Goal: Complete application form: Complete application form

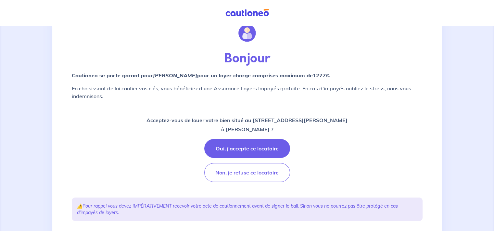
scroll to position [65, 0]
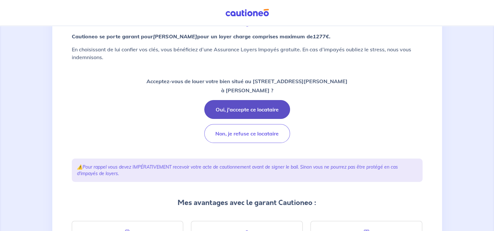
click at [253, 105] on button "Oui, j'accepte ce locataire" at bounding box center [247, 109] width 86 height 19
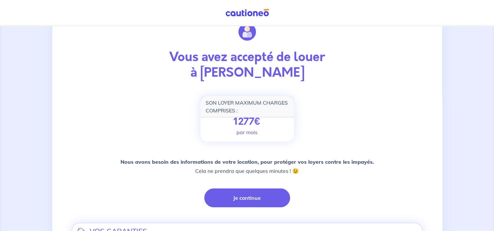
scroll to position [71, 0]
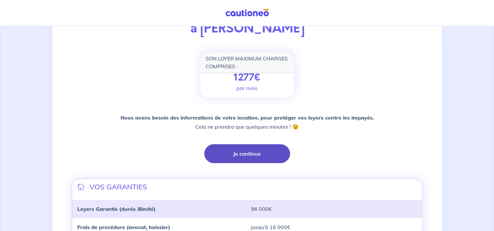
click at [244, 153] on button "Je continue" at bounding box center [247, 153] width 86 height 19
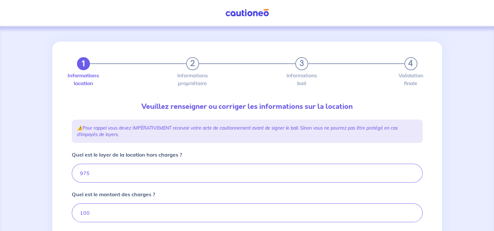
type input "1075"
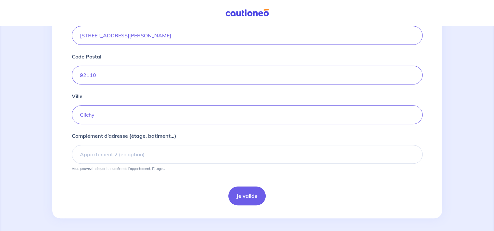
scroll to position [265, 0]
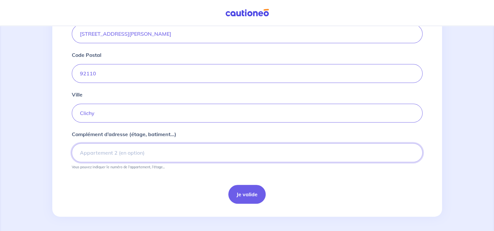
click at [150, 150] on input "Complément d’adresse (étage, batiment...)" at bounding box center [247, 152] width 351 height 19
type input "4 eme gauche"
click at [251, 192] on button "Je valide" at bounding box center [246, 194] width 37 height 19
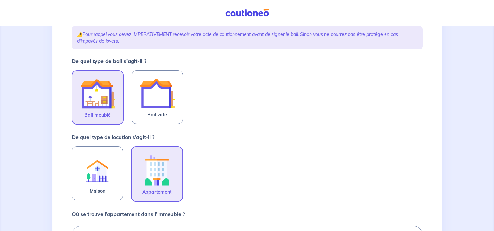
scroll to position [97, 0]
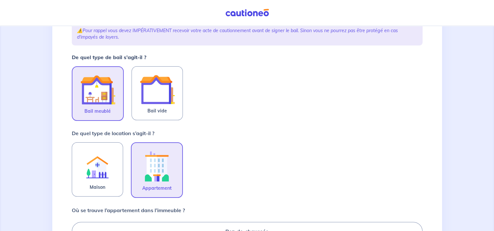
click at [100, 94] on img at bounding box center [97, 89] width 35 height 35
click at [0, 0] on input "Bail meublé" at bounding box center [0, 0] width 0 height 0
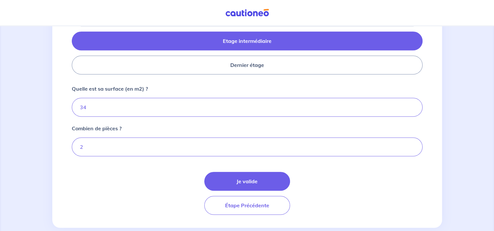
scroll to position [322, 0]
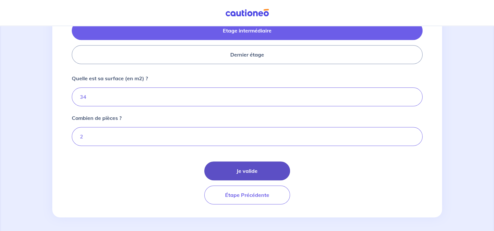
click at [242, 168] on button "Je valide" at bounding box center [247, 170] width 86 height 19
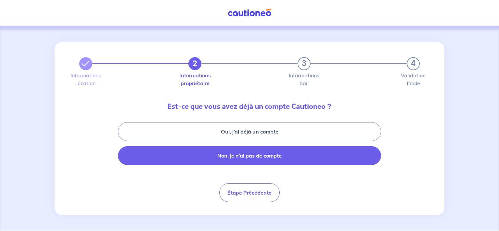
click at [250, 153] on button "Non, je n’ai pas de compte" at bounding box center [249, 155] width 263 height 19
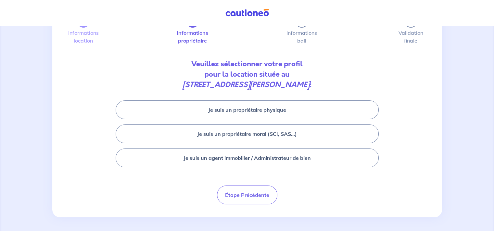
scroll to position [44, 0]
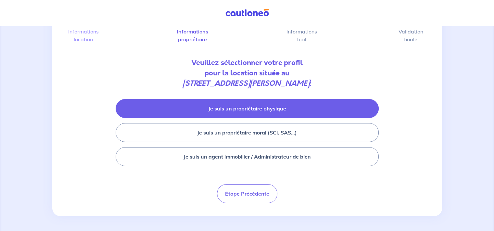
click at [290, 108] on button "Je suis un propriétaire physique" at bounding box center [247, 108] width 263 height 19
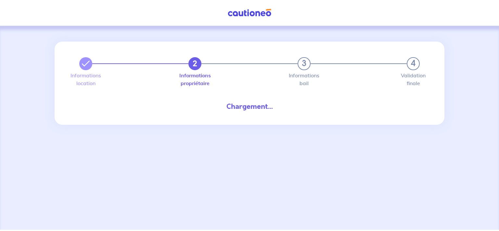
select select "FR"
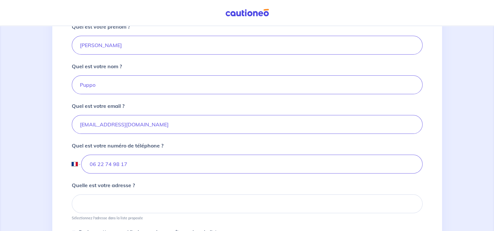
scroll to position [119, 0]
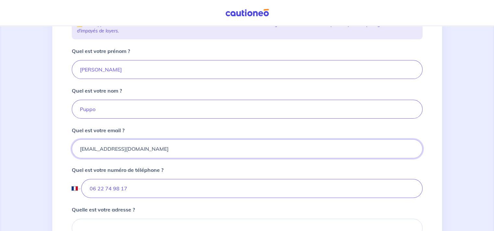
drag, startPoint x: 188, startPoint y: 148, endPoint x: 60, endPoint y: 144, distance: 128.7
click at [60, 144] on div "2 3 4 Informations location Informations propriétaire Informations bail Validat…" at bounding box center [247, 166] width 390 height 489
paste input "[PERSON_NAME][EMAIL_ADDRESS]"
type input "[PERSON_NAME][EMAIL_ADDRESS][DOMAIN_NAME]"
drag, startPoint x: 127, startPoint y: 110, endPoint x: 61, endPoint y: 112, distance: 66.0
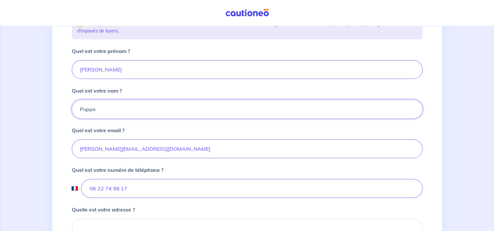
click at [61, 112] on div "2 3 4 Informations location Informations propriétaire Informations bail Validat…" at bounding box center [247, 166] width 390 height 489
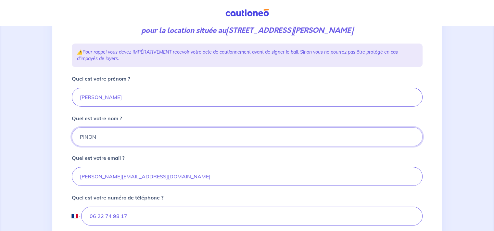
scroll to position [54, 0]
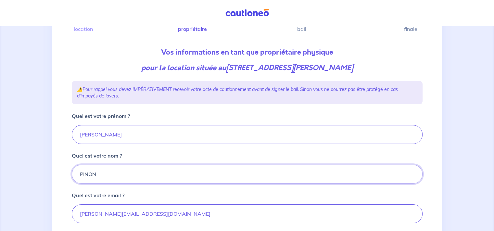
type input "PINON"
drag, startPoint x: 103, startPoint y: 138, endPoint x: 77, endPoint y: 134, distance: 27.0
click at [77, 134] on input "[PERSON_NAME]" at bounding box center [247, 134] width 351 height 19
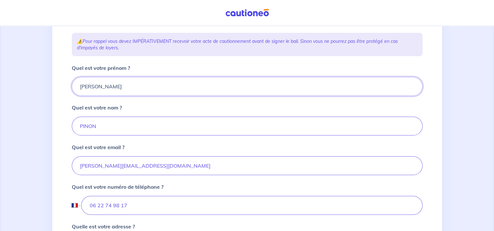
scroll to position [152, 0]
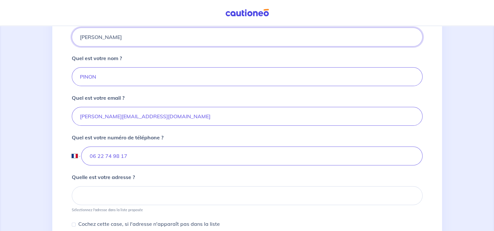
type input "[PERSON_NAME]"
drag, startPoint x: 137, startPoint y: 155, endPoint x: 89, endPoint y: 156, distance: 48.4
click at [89, 156] on input "06 22 74 98 17" at bounding box center [251, 156] width 341 height 19
paste input "17 97 21 52"
type input "06 17 97 21 52"
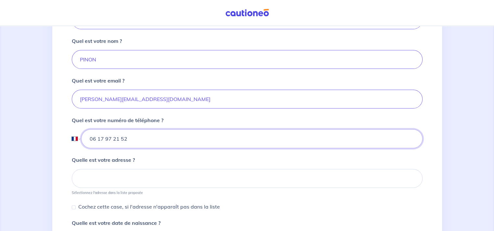
scroll to position [184, 0]
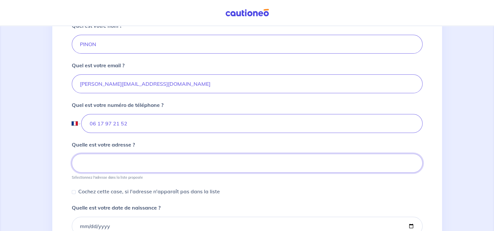
click at [160, 161] on input at bounding box center [247, 163] width 351 height 19
paste input "[STREET_ADDRESS][PERSON_NAME]"
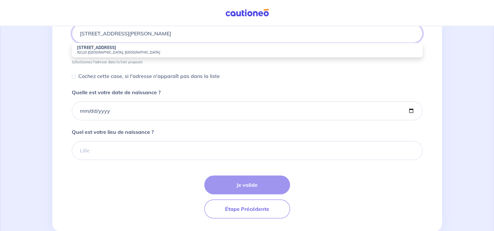
scroll to position [314, 0]
click at [101, 50] on small "92110 [GEOGRAPHIC_DATA], [GEOGRAPHIC_DATA]" at bounding box center [247, 52] width 341 height 5
type input "[STREET_ADDRESS]"
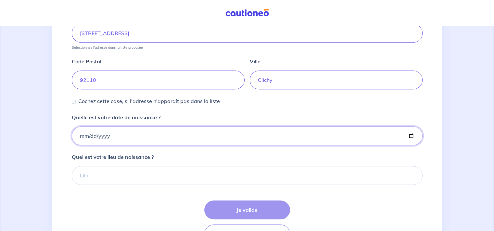
click at [105, 133] on input "Quelle est votre date de naissance ?" at bounding box center [247, 135] width 351 height 19
click at [80, 134] on input "Quelle est votre date de naissance ?" at bounding box center [247, 135] width 351 height 19
type input "0004-01-12"
click at [93, 135] on input "0004-01-12" at bounding box center [247, 135] width 351 height 19
type input "[DATE]"
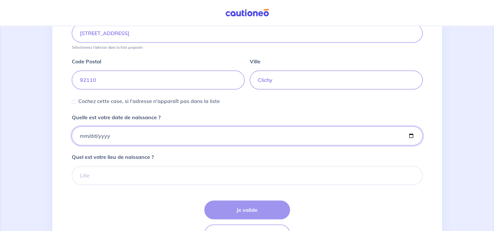
type input "0004-04-12"
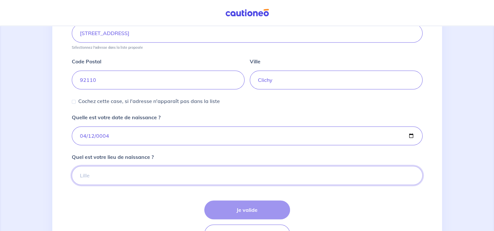
click at [122, 170] on input "Quel est votre lieu de naissance ?" at bounding box center [247, 175] width 351 height 19
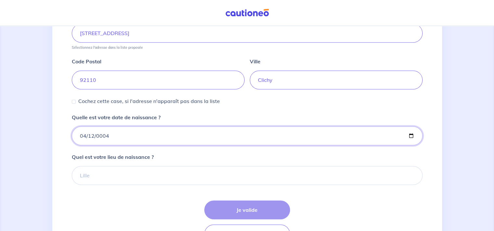
drag, startPoint x: 109, startPoint y: 135, endPoint x: 101, endPoint y: 133, distance: 8.0
click at [101, 133] on input "0004-04-12" at bounding box center [247, 135] width 351 height 19
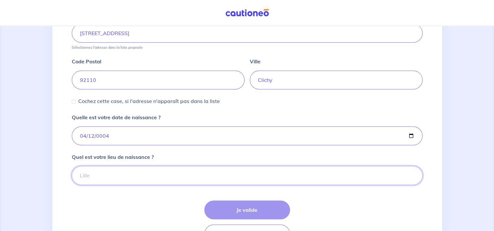
click at [90, 175] on input "Quel est votre lieu de naissance ?" at bounding box center [247, 175] width 351 height 19
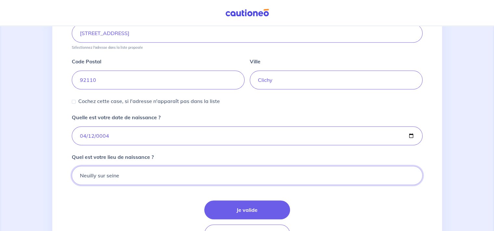
type input "Neuilly sur seine"
click at [102, 135] on input "0004-04-12" at bounding box center [247, 135] width 351 height 19
type input "[DATE]"
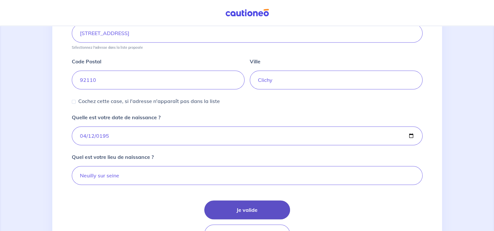
click at [247, 209] on button "Je valide" at bounding box center [247, 209] width 86 height 19
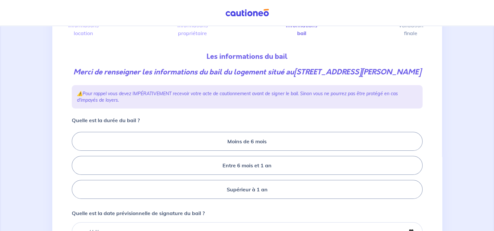
scroll to position [88, 0]
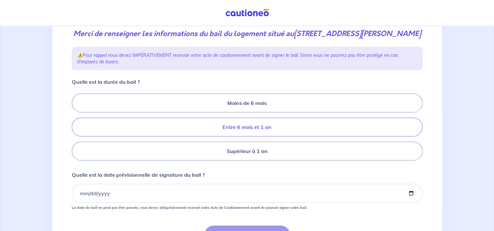
click at [282, 126] on label "Entre 6 mois et 1 an" at bounding box center [247, 127] width 351 height 19
click at [76, 126] on input "Entre 6 mois et 1 an" at bounding box center [74, 127] width 4 height 4
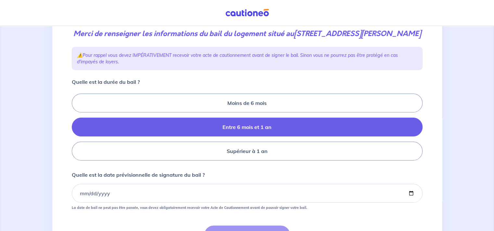
radio input "true"
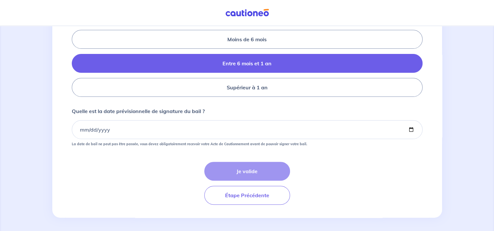
scroll to position [153, 0]
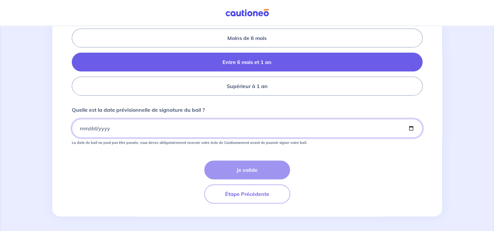
click at [161, 126] on input "Quelle est la date prévisionnelle de signature du bail ?" at bounding box center [247, 128] width 351 height 19
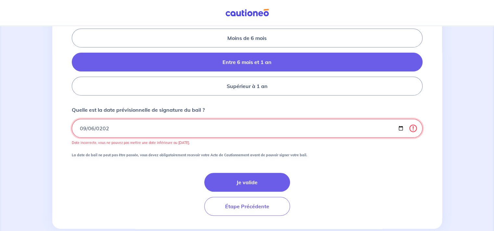
type input "[DATE]"
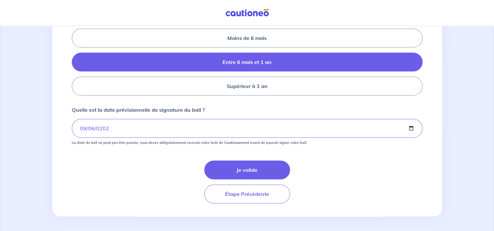
click at [340, 152] on form "Quelle est la durée du bail ? Moins de 6 mois Entre 6 mois et 1 an Supérieur à …" at bounding box center [247, 108] width 351 height 190
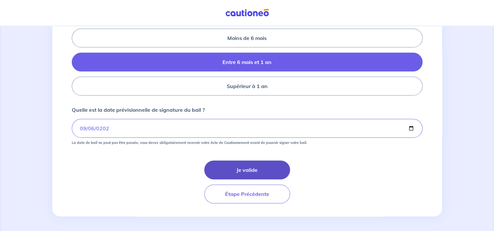
click at [252, 170] on button "Je valide" at bounding box center [247, 170] width 86 height 19
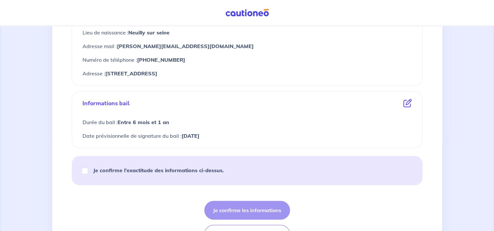
scroll to position [325, 0]
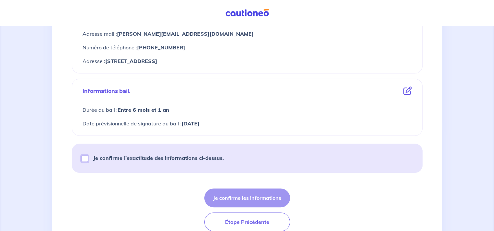
click at [83, 159] on input "Je confirme l’exactitude des informations ci-dessus." at bounding box center [85, 158] width 6 height 6
checkbox input "true"
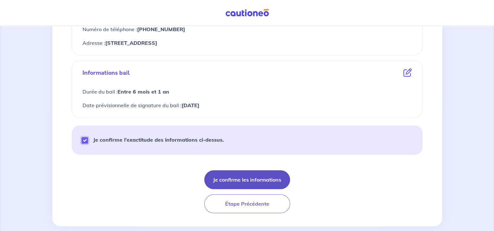
scroll to position [353, 0]
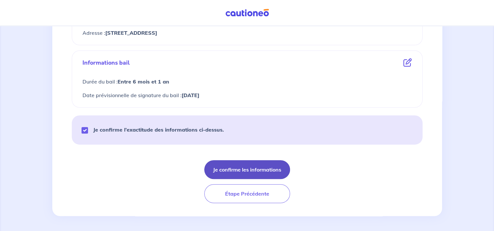
click at [252, 170] on button "Je confirme les informations" at bounding box center [247, 169] width 86 height 19
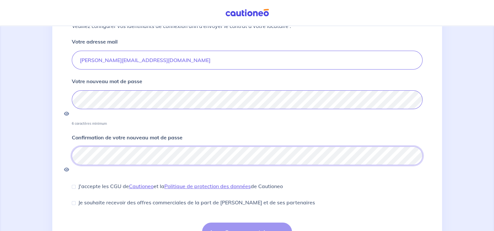
scroll to position [87, 0]
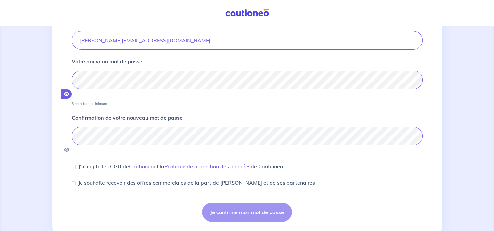
click at [69, 92] on icon "button" at bounding box center [66, 94] width 5 height 5
click at [74, 165] on input "J'accepte les CGU de [PERSON_NAME] et la Politique de protection des données de…" at bounding box center [74, 167] width 4 height 4
checkbox input "true"
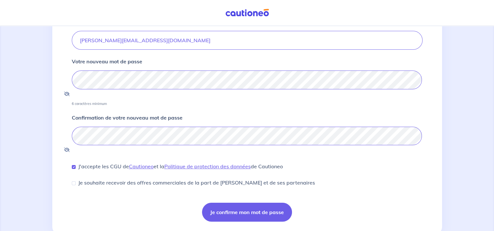
click at [76, 179] on div "Je souhaite recevoir des offres commerciales de la part de [PERSON_NAME] et de …" at bounding box center [193, 183] width 243 height 8
click at [75, 179] on div "Je souhaite recevoir des offres commerciales de la part de [PERSON_NAME] et de …" at bounding box center [193, 183] width 243 height 8
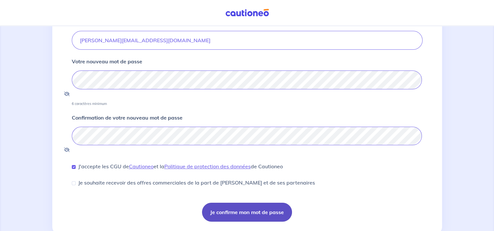
click at [268, 203] on button "Je confirme mon mot de passe" at bounding box center [247, 212] width 90 height 19
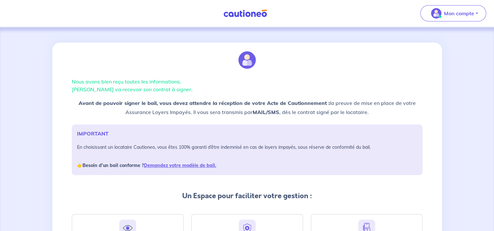
click at [225, 89] on p "Nous avons bien reçu toutes les informations. [PERSON_NAME] va recevoir son con…" at bounding box center [247, 86] width 351 height 16
click at [183, 88] on p "Nous avons bien reçu toutes les informations. [PERSON_NAME] va recevoir son con…" at bounding box center [247, 86] width 351 height 16
